Goal: Information Seeking & Learning: Learn about a topic

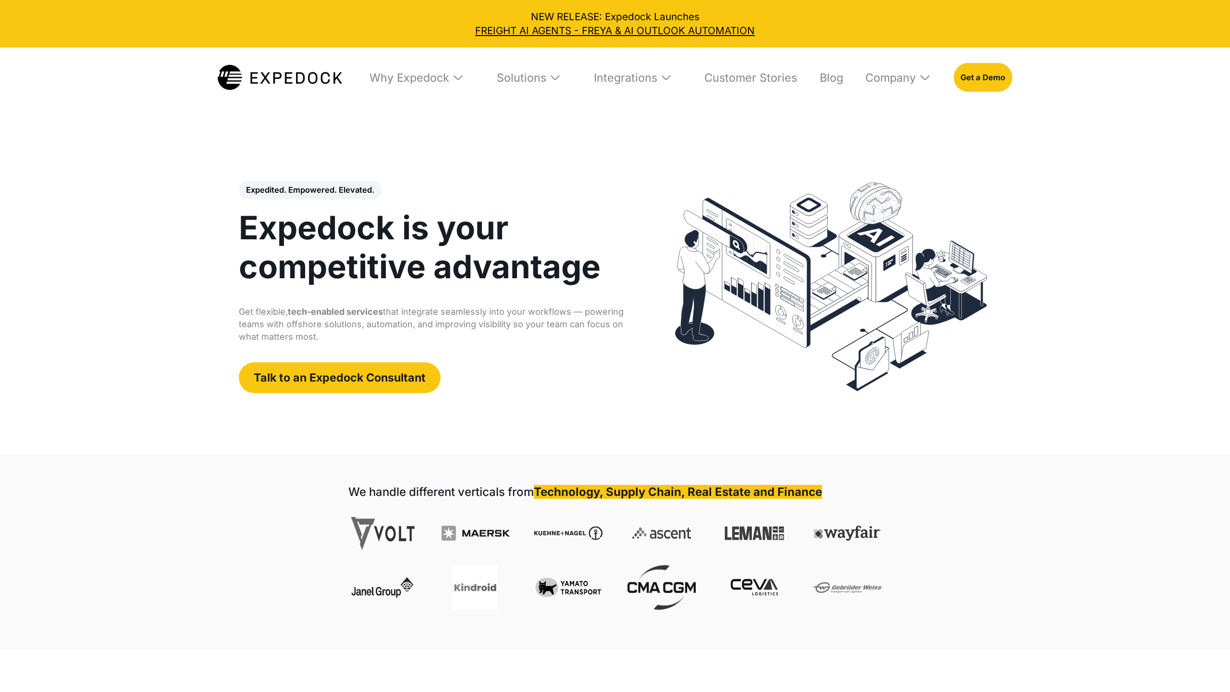
select select
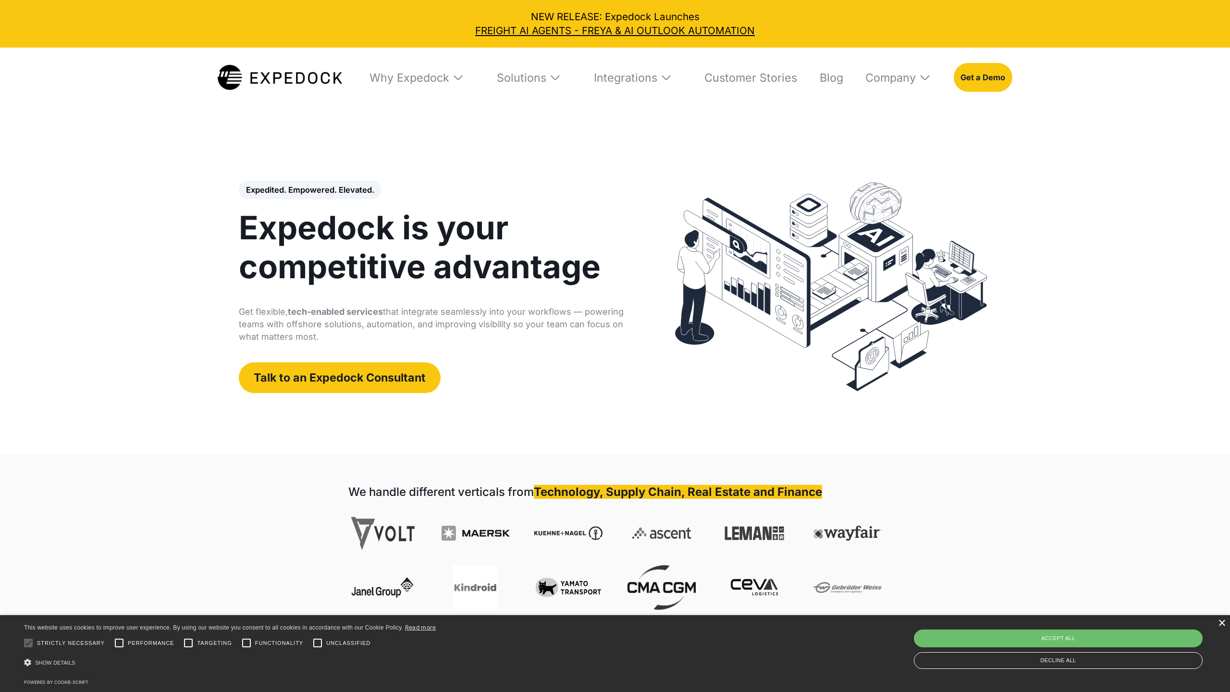
click at [1221, 623] on div "×" at bounding box center [1221, 623] width 7 height 7
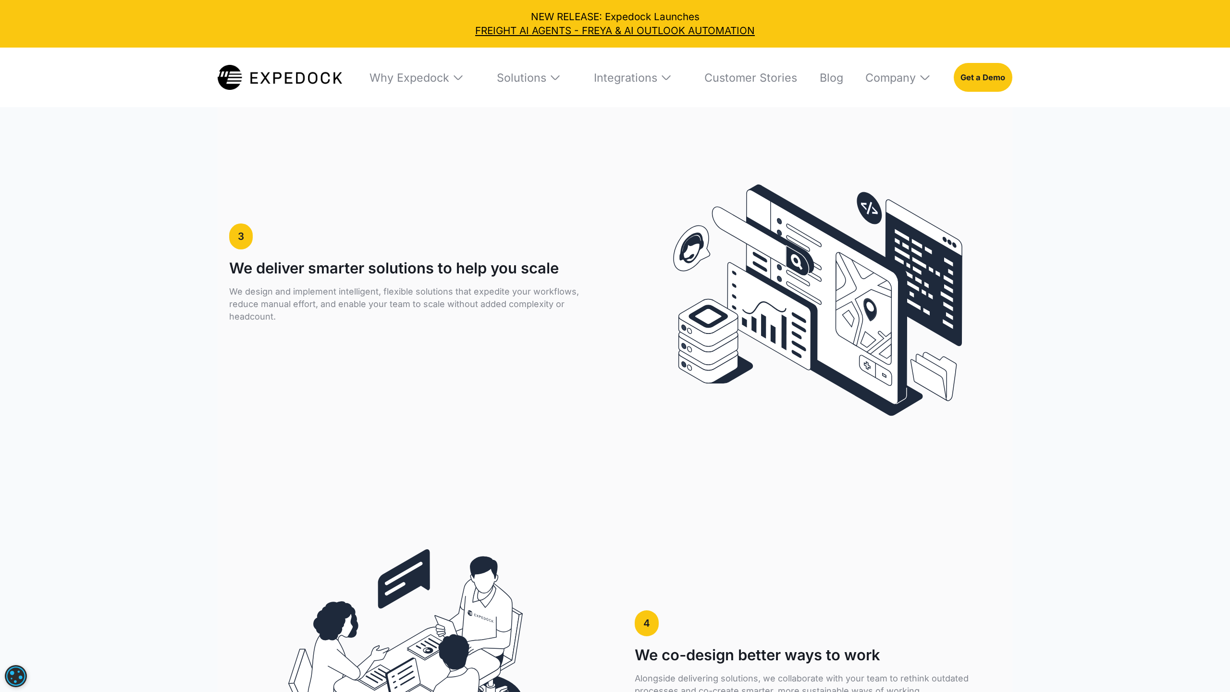
scroll to position [4954, 0]
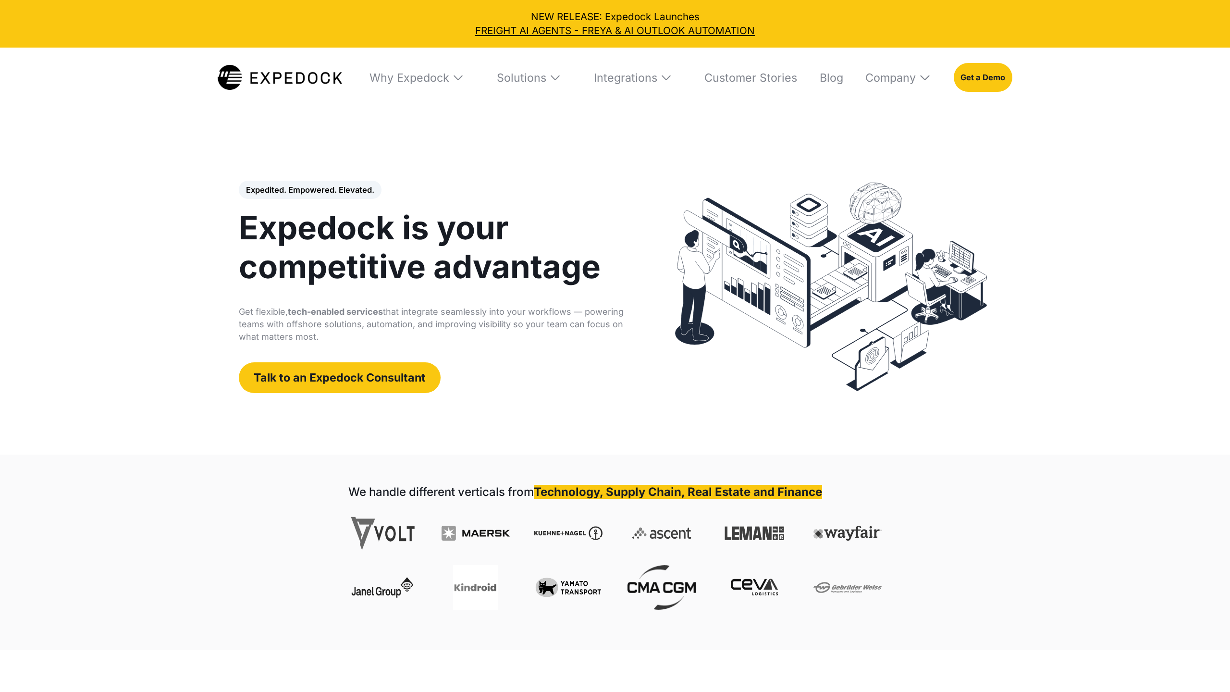
select select
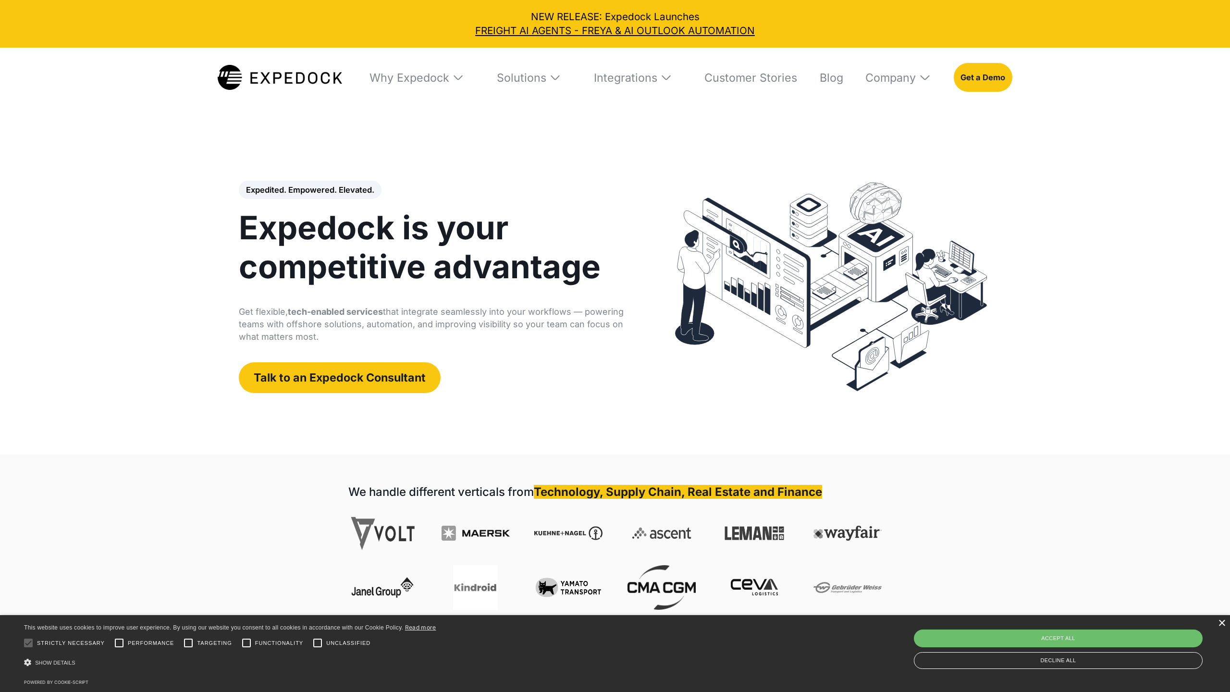
click at [1221, 623] on div "×" at bounding box center [1221, 623] width 7 height 7
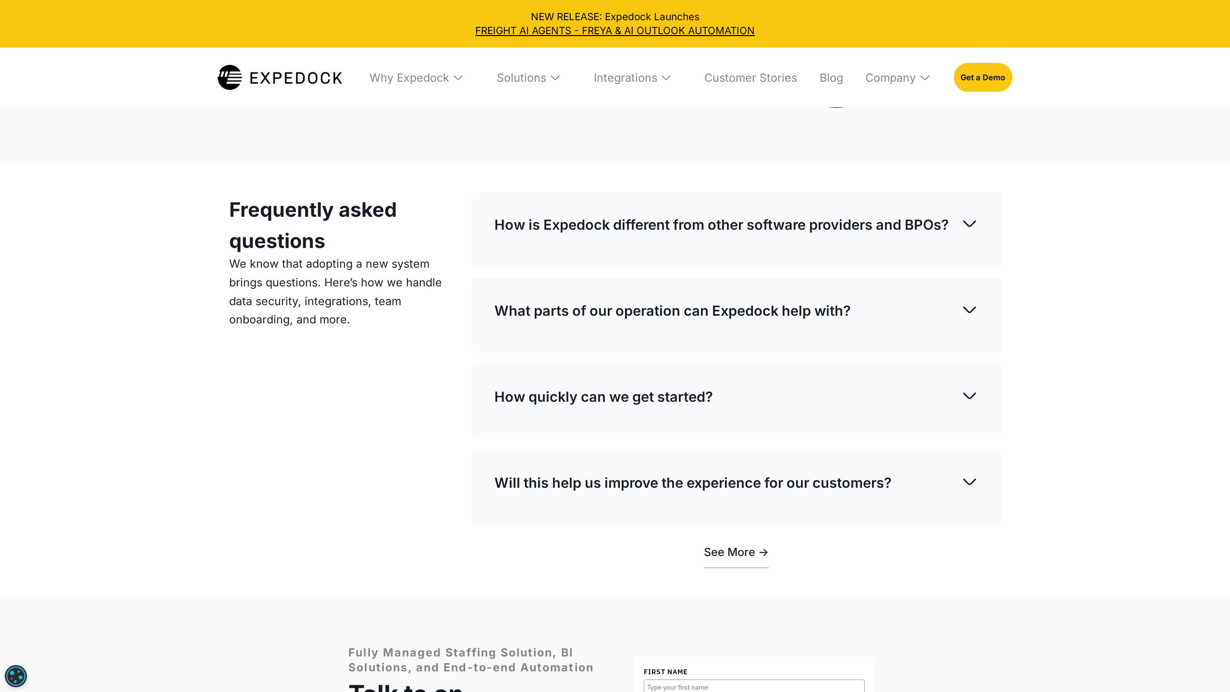
scroll to position [4954, 0]
